Goal: Communication & Community: Answer question/provide support

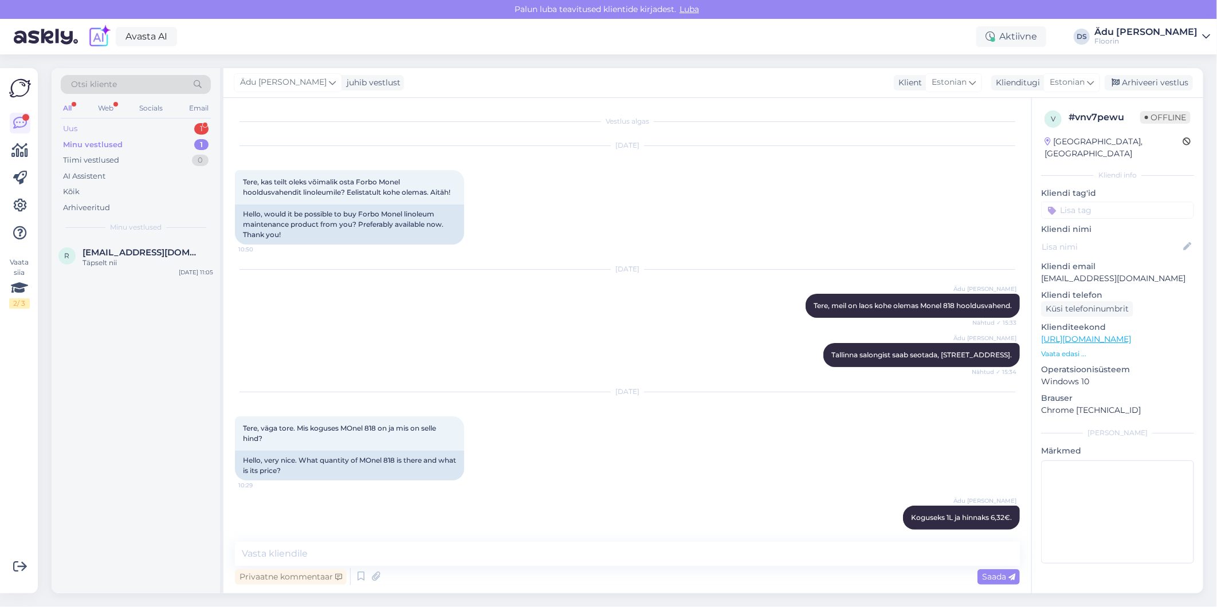
scroll to position [109, 0]
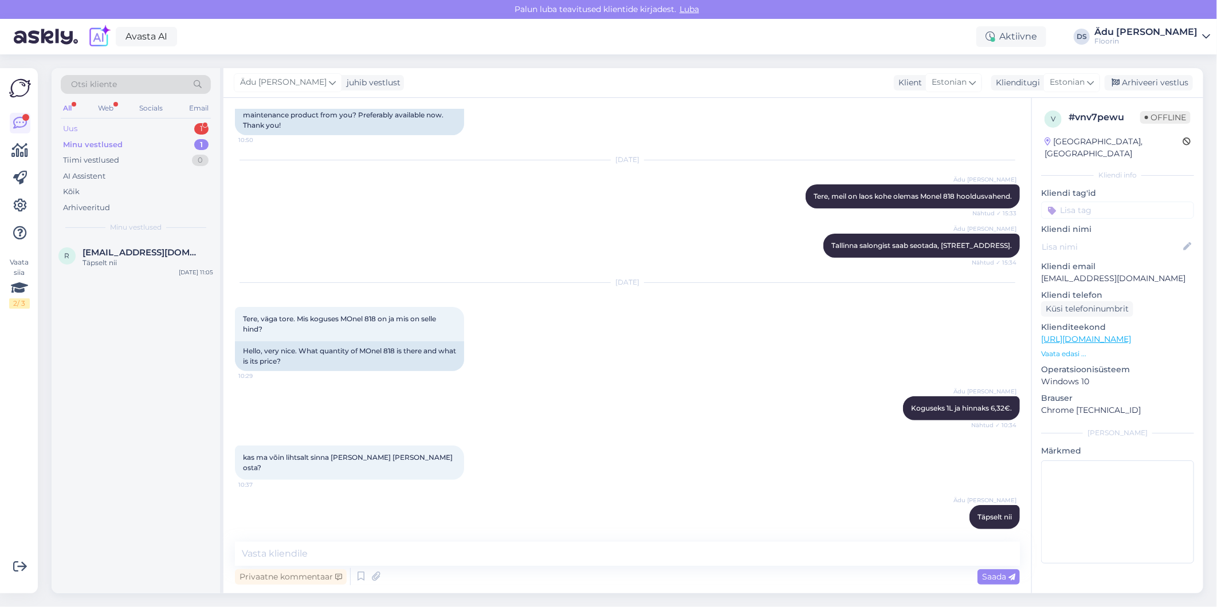
click at [170, 128] on div "Uus 1" at bounding box center [136, 129] width 150 height 16
click at [147, 281] on div "s [EMAIL_ADDRESS][DOMAIN_NAME] 1 Тере,хочу заказать ламинат у вас,можно сделать…" at bounding box center [136, 266] width 168 height 52
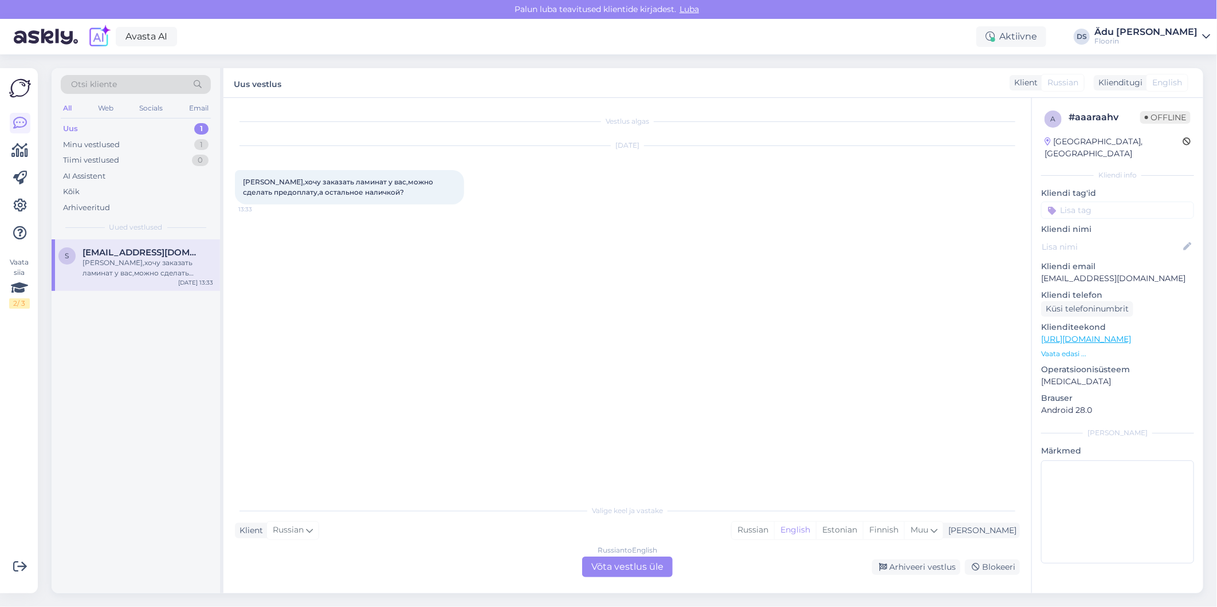
scroll to position [0, 0]
click at [642, 563] on div "Russian to English Võta vestlus üle" at bounding box center [627, 567] width 91 height 21
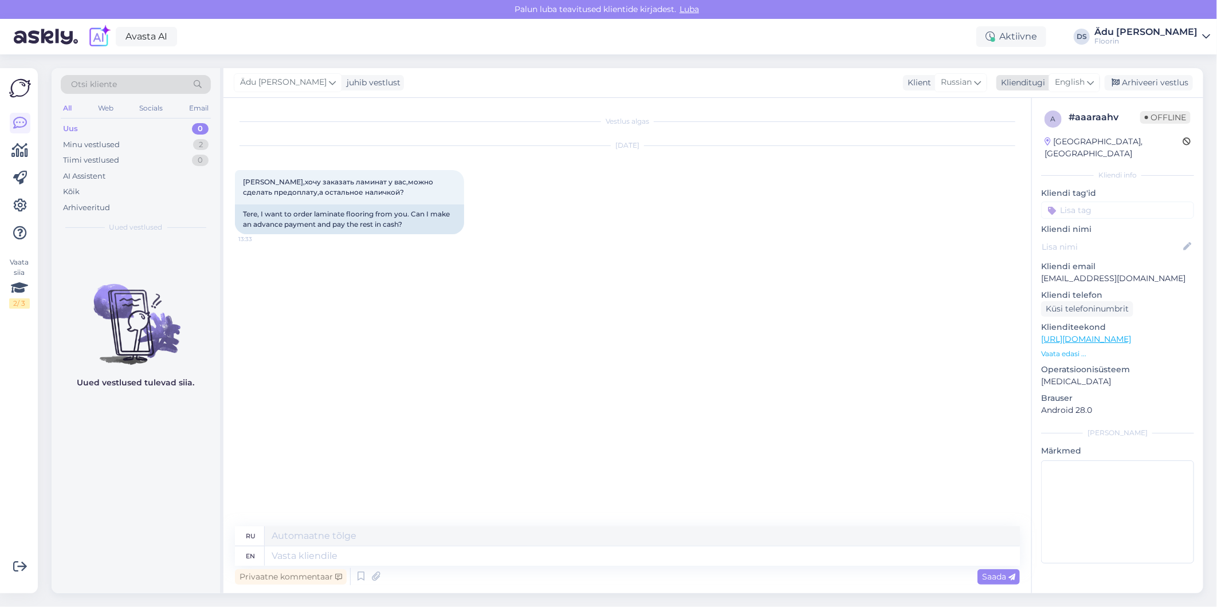
drag, startPoint x: 1076, startPoint y: 96, endPoint x: 1076, endPoint y: 85, distance: 10.9
click at [1076, 94] on div "Ädu [PERSON_NAME] juhib vestlust Klient [DEMOGRAPHIC_DATA] Klienditugi English …" at bounding box center [713, 83] width 980 height 30
click at [1076, 85] on span "English" at bounding box center [1070, 82] width 30 height 13
type input "est"
click at [1043, 127] on link "Estonian" at bounding box center [1049, 133] width 126 height 18
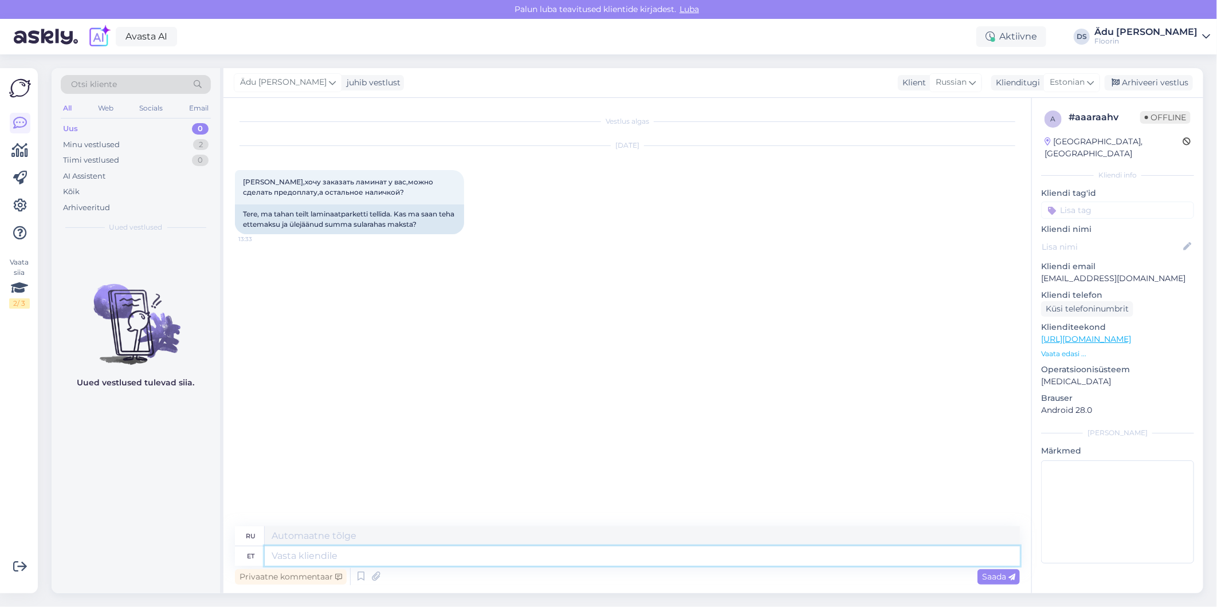
click at [334, 560] on textarea at bounding box center [642, 556] width 755 height 19
type textarea "E"
type textarea "Tere, k"
type textarea "Привет,"
type textarea "Tere, kui"
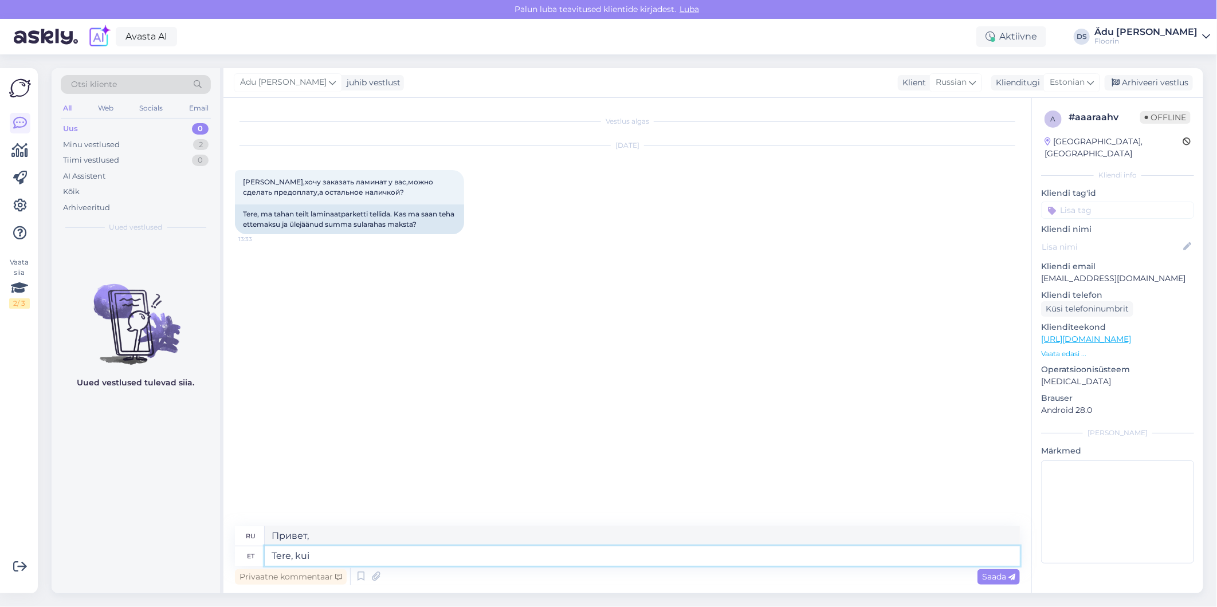
type textarea "Привет, если"
type textarea "Tere, kui tulete k"
type textarea "Здравствуйте, когда приедете."
type textarea "Tere, kui tulete kauplusesse"
type textarea "Здравствуйте, когда вы приедете в магазин"
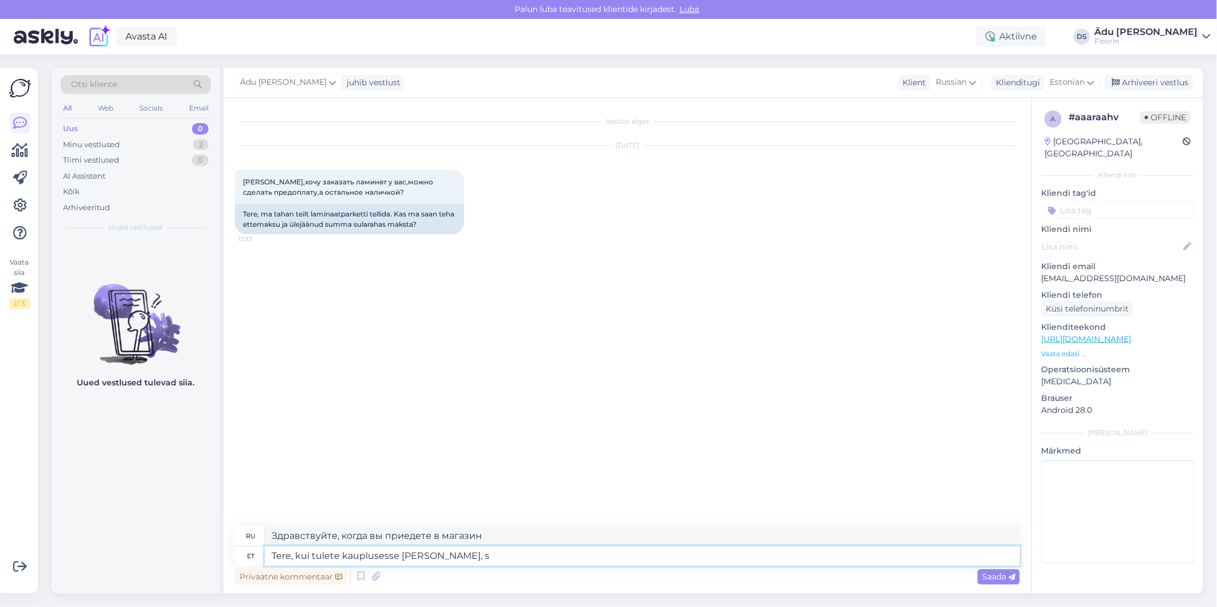
type textarea "Tere, kui tulete kauplusesse [PERSON_NAME], si"
type textarea "Здравствуйте, когда вы придете в магазин, чтобы сделать заказ,"
type textarea "Tere, kui tulete kauplusesse tellima, siis a"
type textarea "Здравствуйте, если вы приедете в магазин, чтобы сделать заказ, то"
type textarea "Tere, kui tulete kauplusesse tellima, siis saate ma"
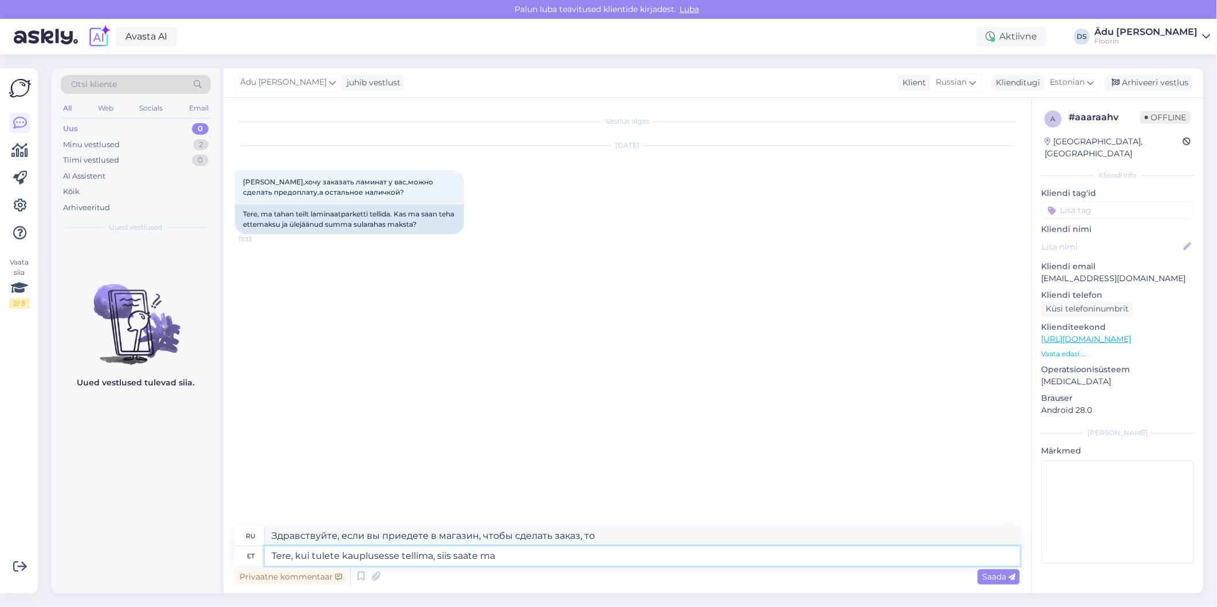
type textarea "Здравствуйте, если вы приедете в магазин, чтобы сделать заказ, вы можете"
type textarea "Tere, kui tulete kauplusesse tellima, siis saate maksta ka"
type textarea "Здравствуйте, если вы приедете в магазин и сделаете заказ, вы сможете оплатить"
type textarea "Tere, kui tulete kauplusesse tellima, siis saate maksta kaardi"
type textarea "Здравствуйте, если вы придете в магазин и сделаете заказ, вы сможете оплатить з…"
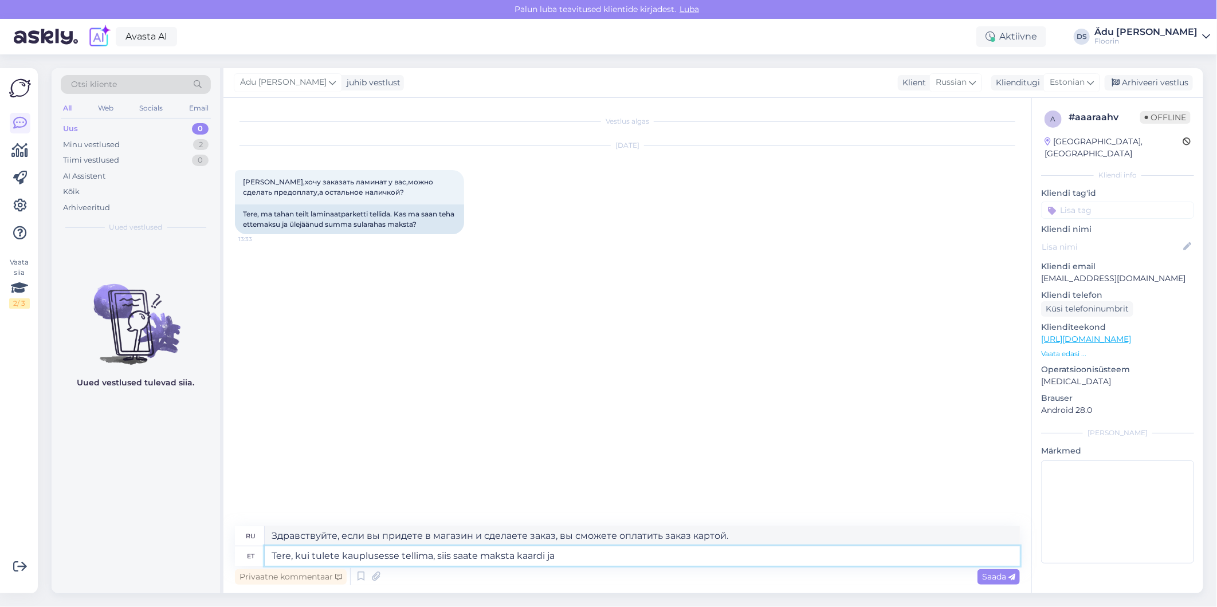
type textarea "Tere, kui tulete kauplusesse tellima, siis saate maksta kaardi ja"
type textarea "Здравствуйте, если вы приедете в магазин, чтобы сделать заказ, вы можете оплати…"
type textarea "Tere, kui tulete kauplusesse tellima, siis saate maksta kaardi ja sularahaga."
type textarea "Здравствуйте, если вы приедете в магазин для заказа, вы можете оплатить заказ к…"
type textarea "Tere, kui tulete kauplusesse tellima, siis saate maksta kaardi ja sularahaga. […"
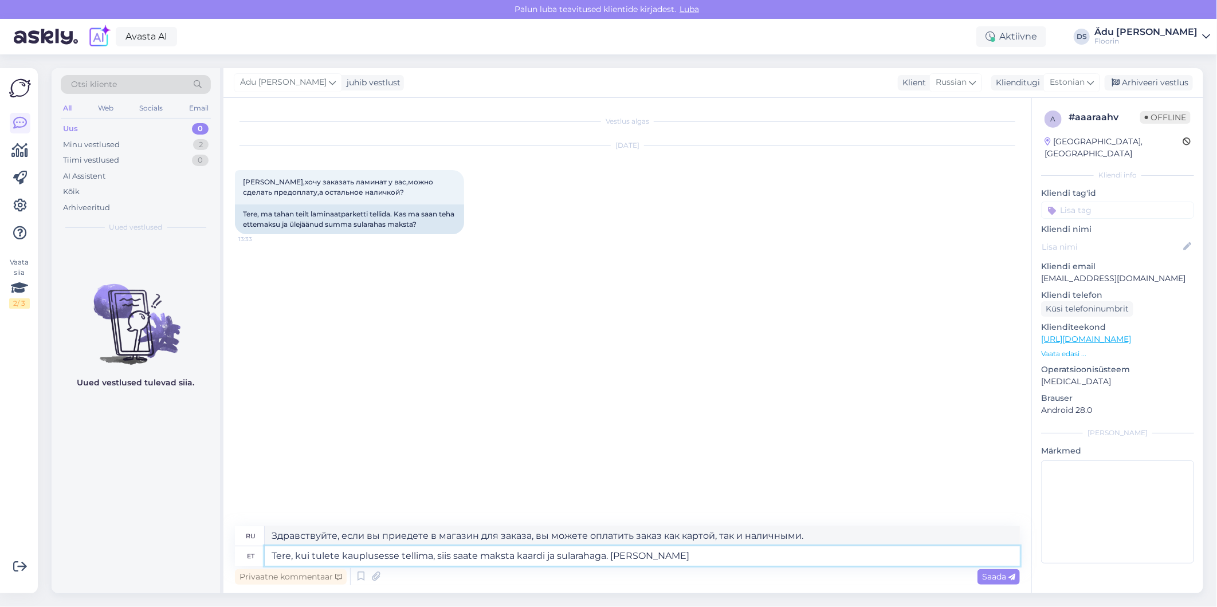
type textarea "Здравствуйте, если вы приедете в магазин за заказом, вы можете оплатить картой …"
type textarea "Tere, kui tulete kauplusesse tellima, siis saate maksta kaardi ja sularahaga."
type textarea "Здравствуйте, если вы приедете в магазин для заказа, вы можете оплатить заказ к…"
type textarea "Tere, kui tulete kauplusesse tellima, siis saate maksta kaardi ja sularahaga. E…"
type textarea "Здравствуйте, если приедете в магазин за заказом, можно оплатить картой и налич…"
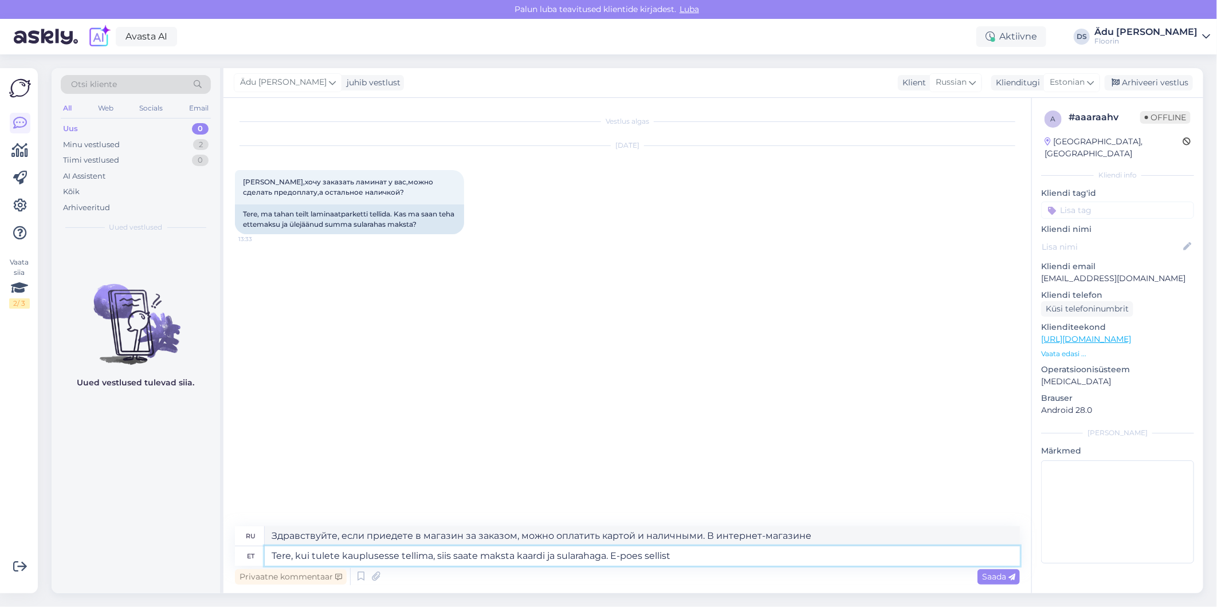
type textarea "Tere, kui tulete kauplusesse tellima, siis saate maksta kaardi ja sularahaga. E…"
type textarea "Здравствуйте, если приедете в магазин за заказом, можно оплатить картой и налич…"
type textarea "Tere, kui tulete kauplusesse tellima, siis saate maksta kaardi ja sularahaga. E…"
type textarea "Здравствуйте, если приедете в магазин за заказом, то можно оплатить картой и на…"
type textarea "Tere, kui tulete kauplusesse tellima, siis saate maksta kaardi ja sularahaga. E…"
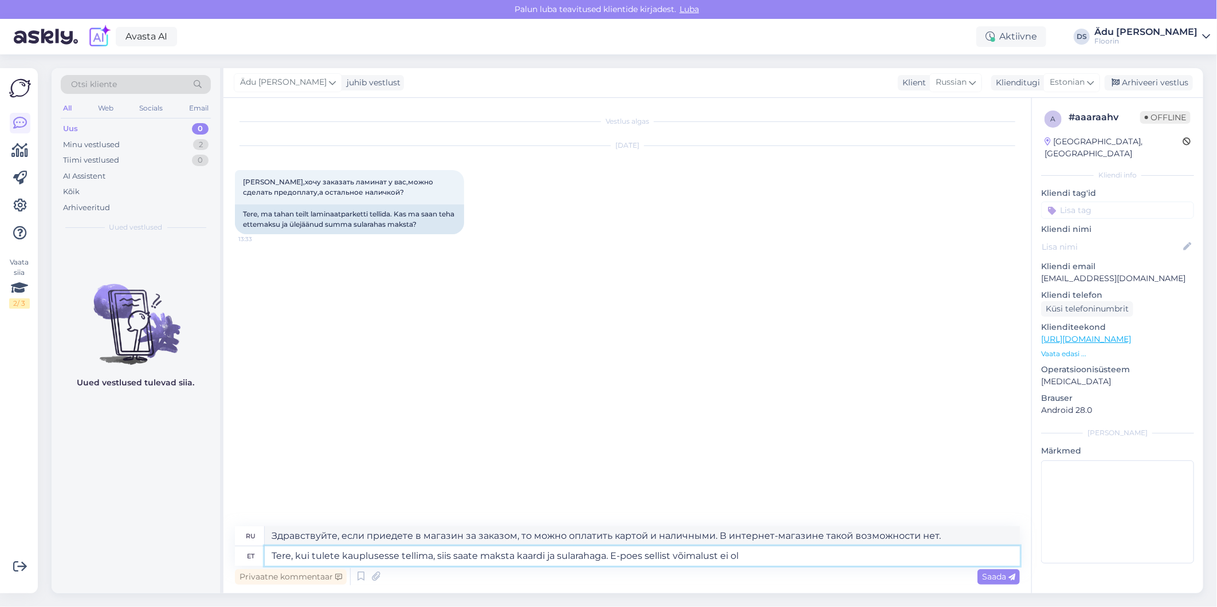
type textarea "Здравствуйте, если вы приедете в магазин за заказом, вы можете оплатить заказ к…"
type textarea "Tere, kui tulete kauplusesse tellima, siis saate maksta kaardi ja sularahaga. E…"
type textarea "Здравствуйте, если приедете в магазин за заказом, то можно оплатить картой и на…"
type textarea "Tere, kui tulete kauplusesse tellima, siis saate maksta kaardi ja sularahaga. E…"
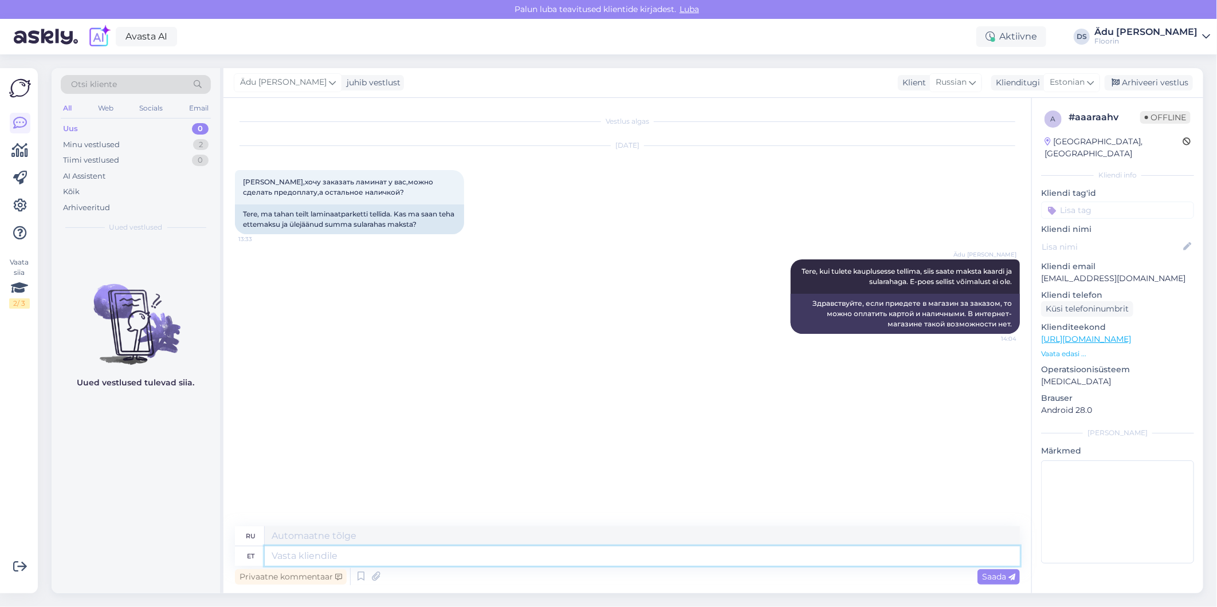
click at [420, 548] on textarea at bounding box center [642, 556] width 755 height 19
type textarea "Kas t"
type textarea "Является"
type textarea "K"
type textarea "Salong"
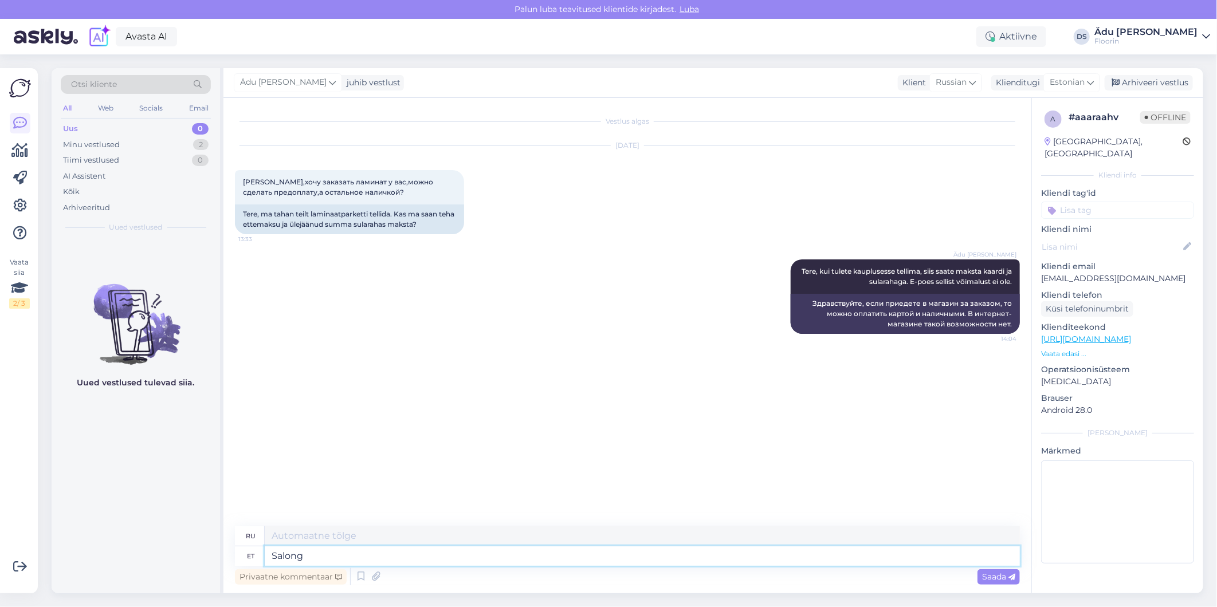
type textarea "Салон"
type textarea "Salong asub"
type textarea "Салон расположен"
type textarea "Salong asub meil"
type textarea "Салон находится у нас"
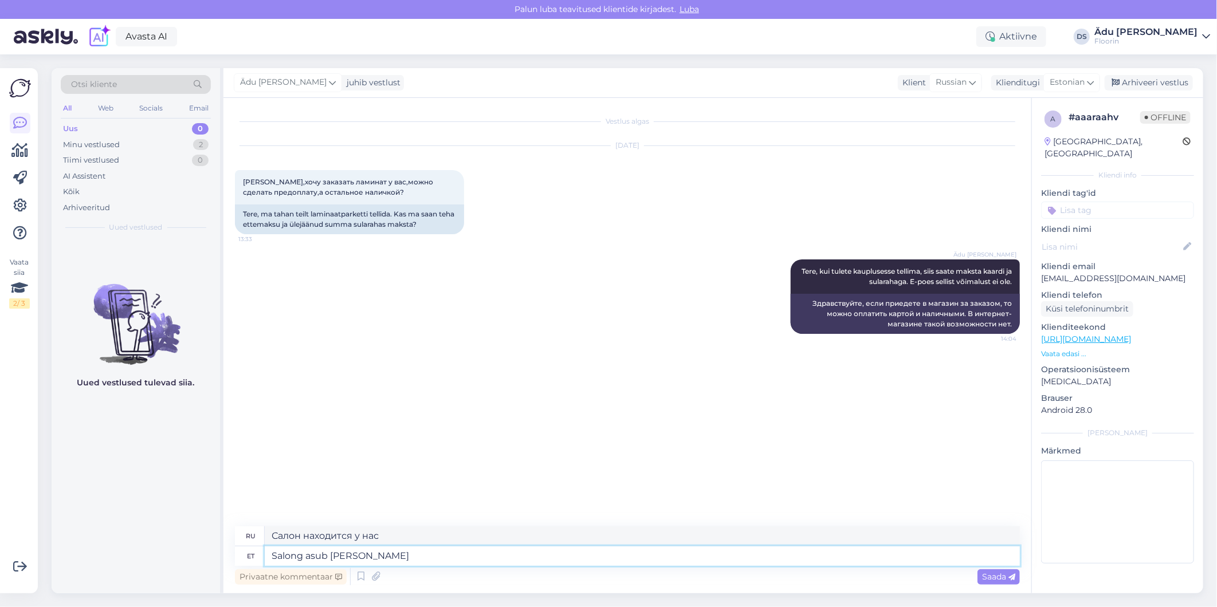
type textarea "Salong asub [PERSON_NAME]"
type textarea "Наш салон находится здесь"
type textarea "Salong asub [PERSON_NAME] [GEOGRAPHIC_DATA]"
type textarea "Наш салон находится в [GEOGRAPHIC_DATA]."
type textarea "Salong asub [PERSON_NAME] [GEOGRAPHIC_DATA] kui"
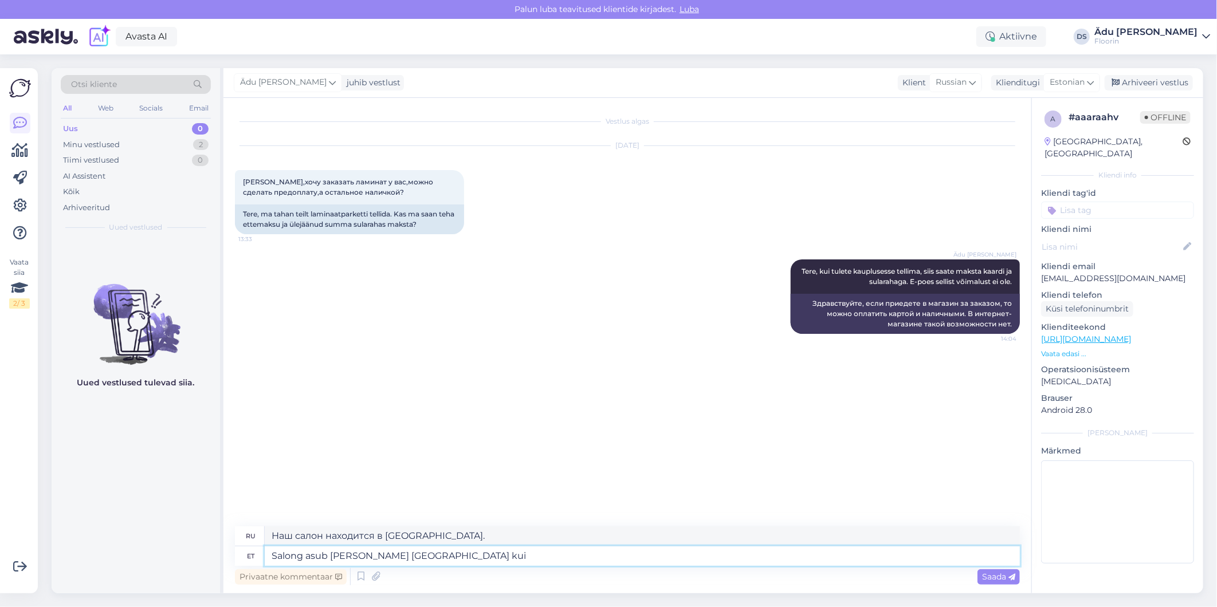
type textarea "У нас есть салон в [GEOGRAPHIC_DATA] и"
type textarea "Salong asub [PERSON_NAME] [GEOGRAPHIC_DATA] kui [GEOGRAPHIC_DATA]."
type textarea "У нас есть салоны в [GEOGRAPHIC_DATA] и [GEOGRAPHIC_DATA]."
type textarea "Salong asub [PERSON_NAME] [GEOGRAPHIC_DATA] kui [GEOGRAPHIC_DATA]."
click at [986, 581] on div "Saada" at bounding box center [999, 577] width 42 height 15
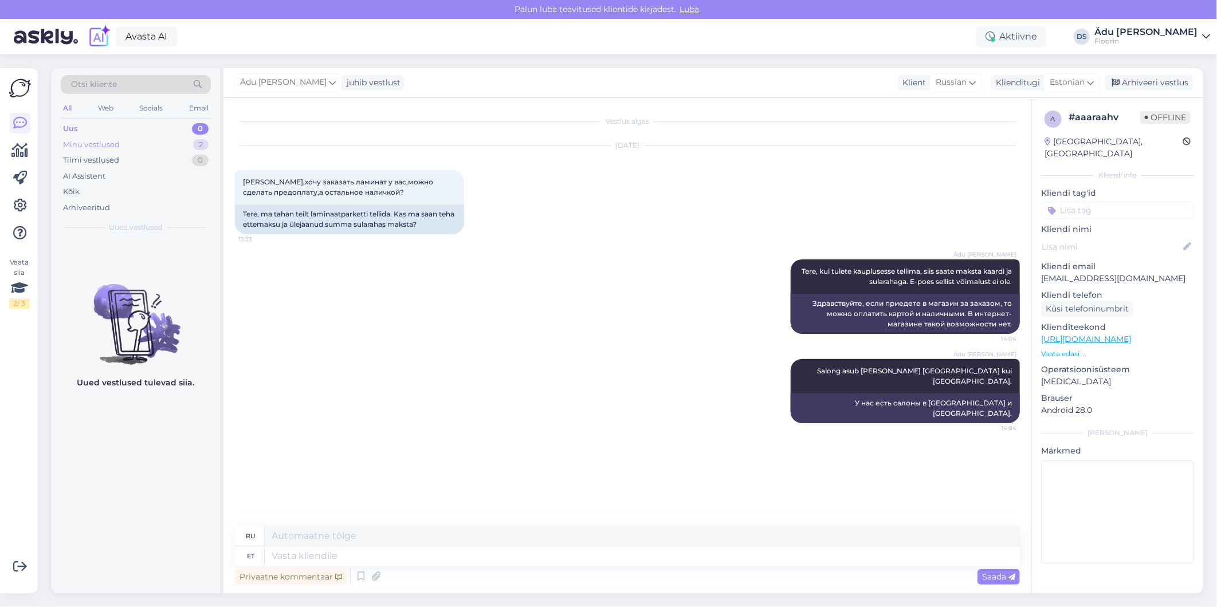
click at [139, 145] on div "Minu vestlused 2" at bounding box center [136, 145] width 150 height 16
